Goal: Check status

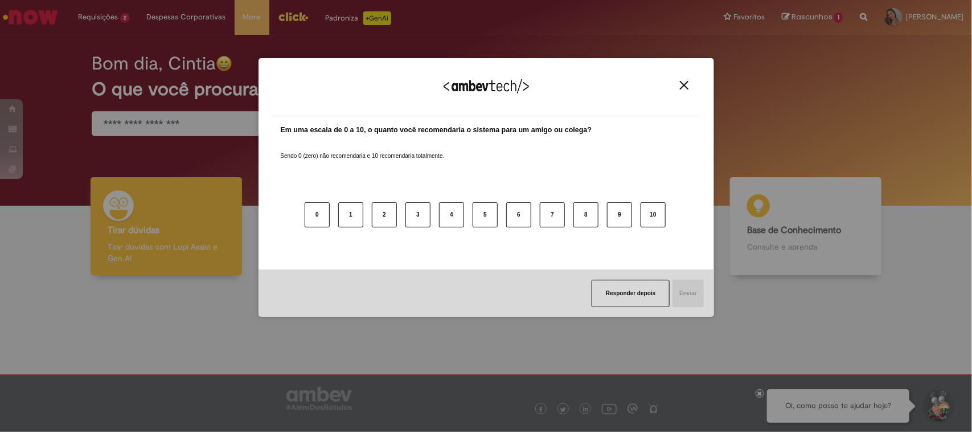
click at [680, 86] on img "Close" at bounding box center [684, 85] width 9 height 9
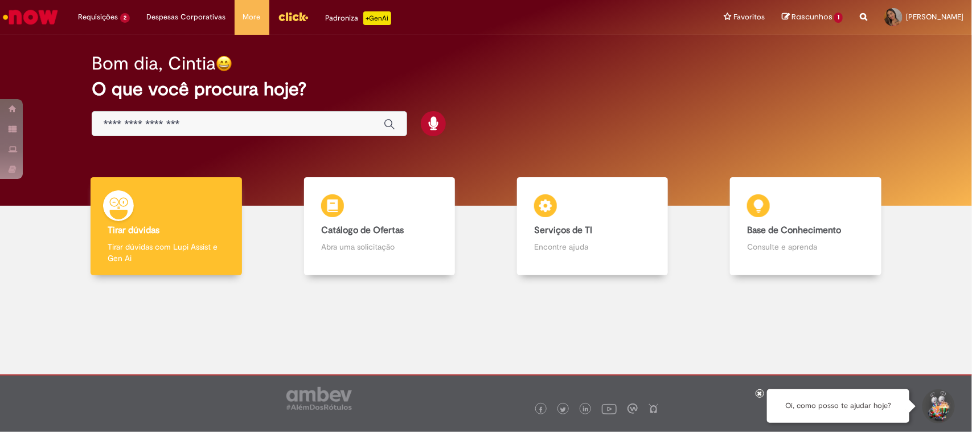
click at [292, 19] on img "Menu Cabeçalho" at bounding box center [293, 16] width 31 height 17
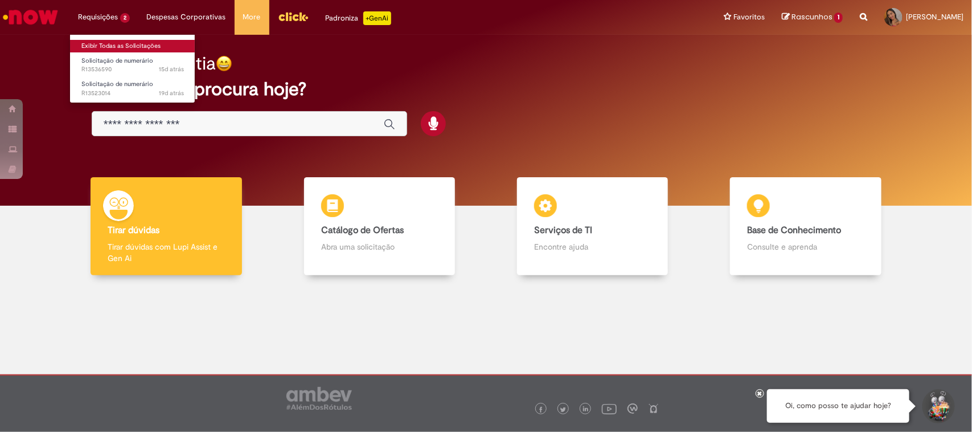
click at [109, 46] on link "Exibir Todas as Solicitações" at bounding box center [132, 46] width 125 height 13
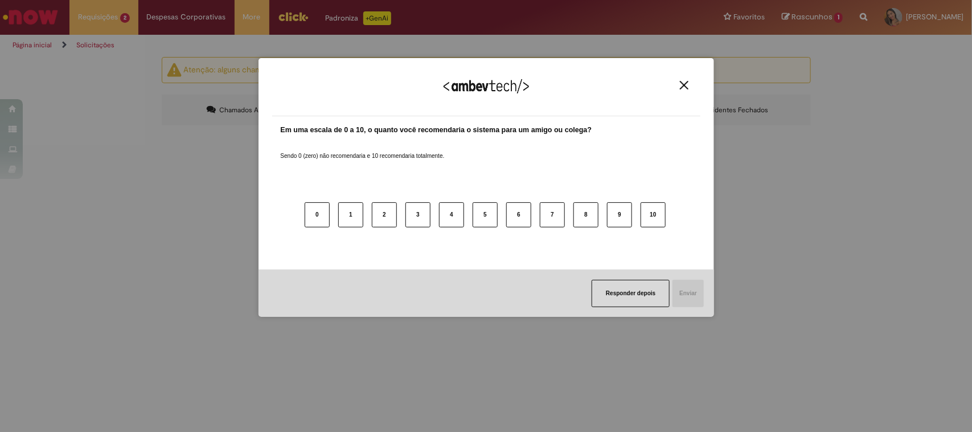
click at [674, 89] on div "Agradecemos seu feedback!" at bounding box center [486, 94] width 428 height 44
click at [688, 87] on img "Close" at bounding box center [684, 85] width 9 height 9
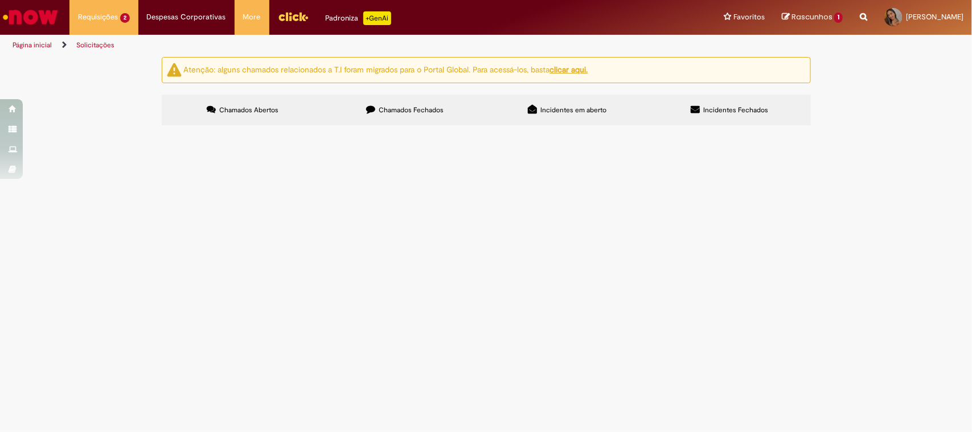
click at [413, 104] on label "Chamados Fechados" at bounding box center [405, 110] width 162 height 31
click at [0, 0] on td "Aluguel codificadora 562" at bounding box center [0, 0] width 0 height 0
click at [0, 0] on span "Aluguel codificadora 562" at bounding box center [0, 0] width 0 height 0
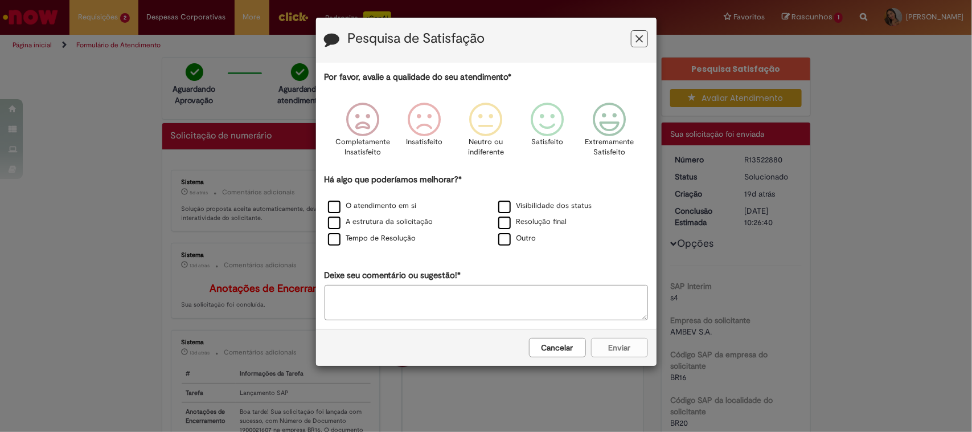
click at [639, 35] on icon "Feedback" at bounding box center [639, 39] width 7 height 12
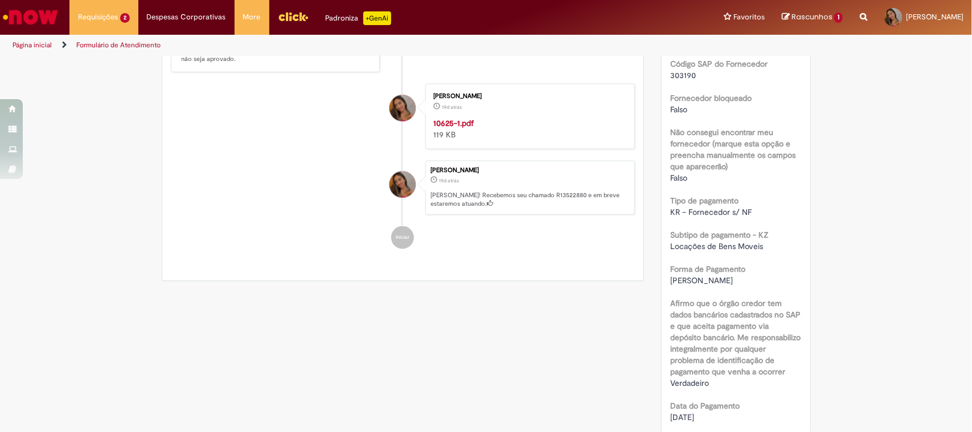
scroll to position [427, 0]
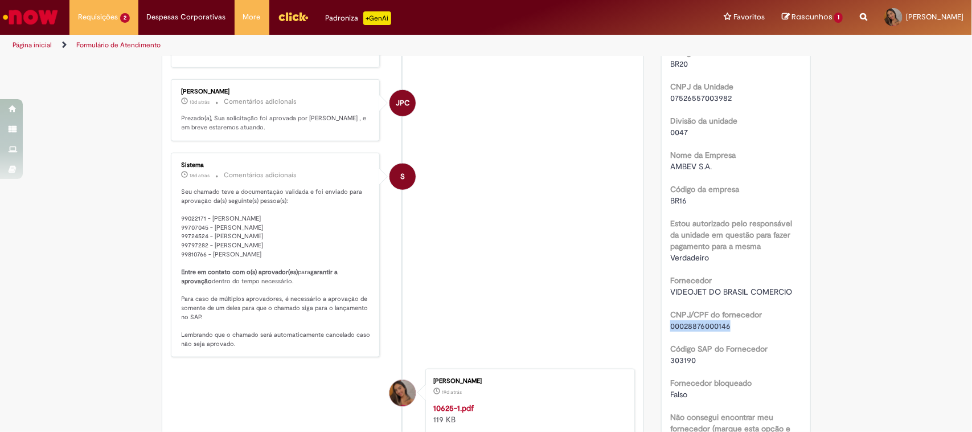
drag, startPoint x: 730, startPoint y: 326, endPoint x: 664, endPoint y: 328, distance: 66.1
click at [664, 328] on div "Número R13522880 Status Solucionado Criação 19d atrás 19 dias atrás Conclusão E…" at bounding box center [736, 364] width 149 height 1292
copy span "00028876000146"
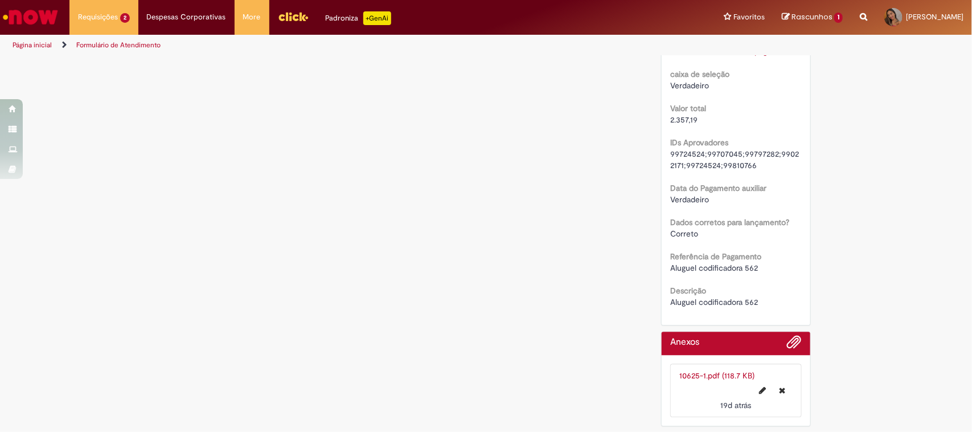
scroll to position [757, 0]
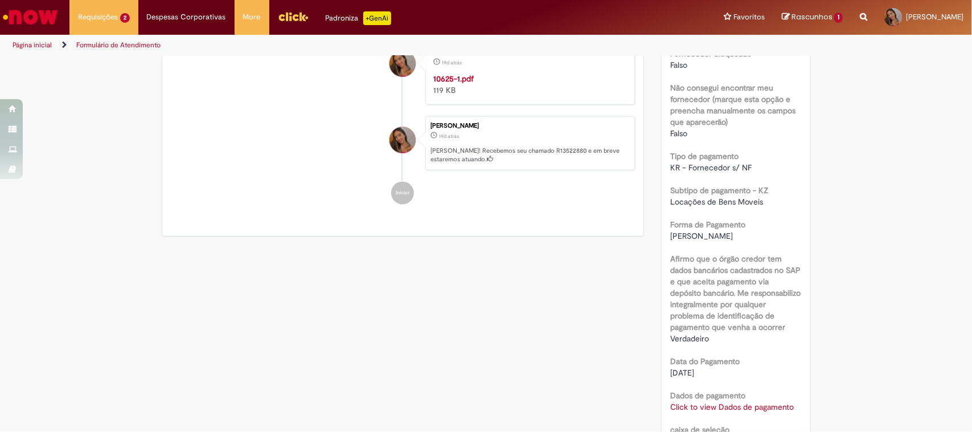
click at [708, 400] on b "Dados de pagamento" at bounding box center [708, 395] width 75 height 10
click at [715, 404] on link "Click to view Dados de pagamento" at bounding box center [733, 407] width 124 height 10
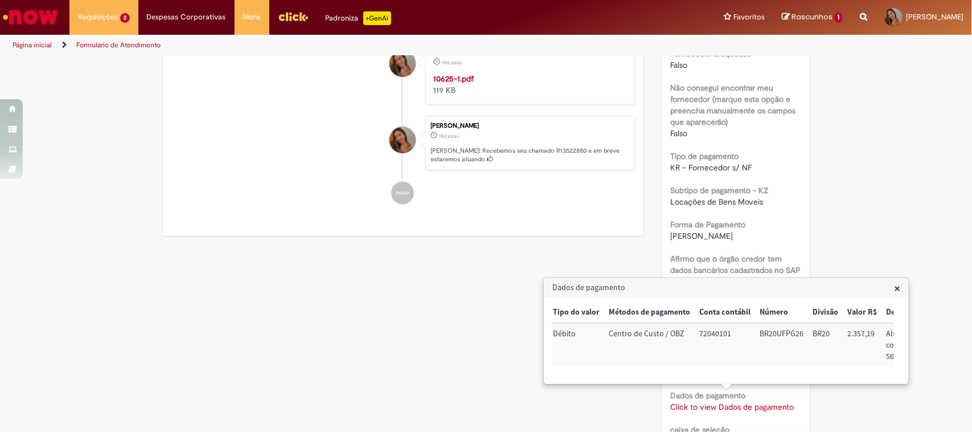
scroll to position [0, 132]
click at [818, 330] on td "2.357,19" at bounding box center [826, 345] width 39 height 44
copy td "2.357,19"
